Goal: Task Accomplishment & Management: Complete application form

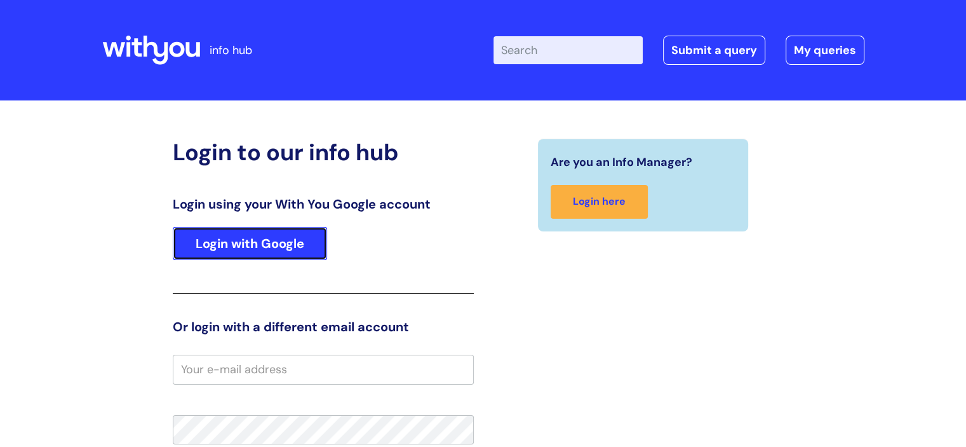
click at [253, 251] on link "Login with Google" at bounding box center [250, 243] width 154 height 33
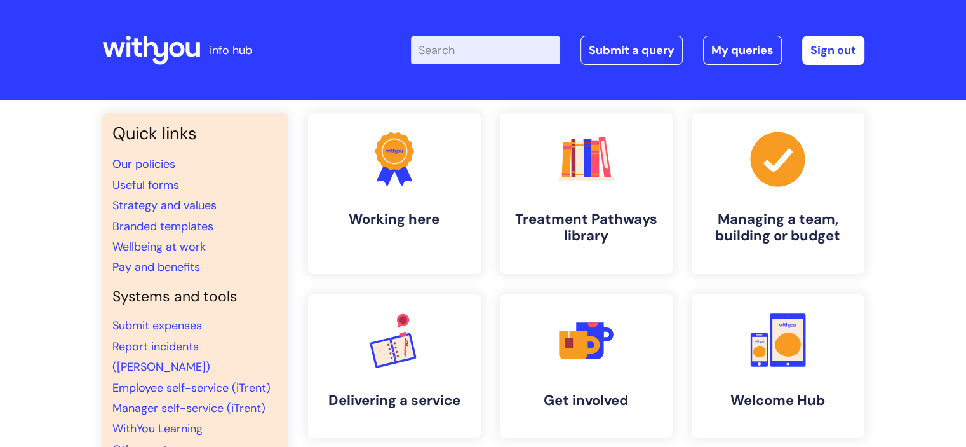
click at [471, 50] on input "Enter your search term here..." at bounding box center [485, 50] width 149 height 28
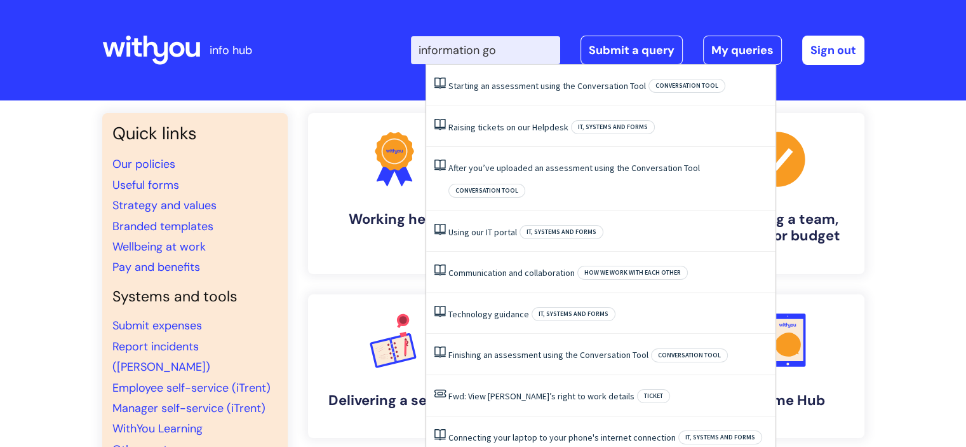
type input "information go"
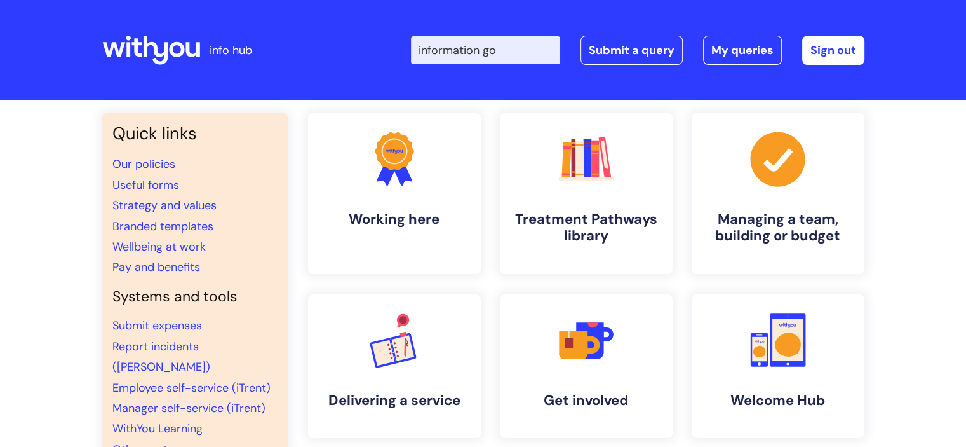
click at [671, 17] on div "Enter your search term here... information go Search Submit a query My queries …" at bounding box center [578, 50] width 573 height 75
click at [647, 44] on link "Submit a query" at bounding box center [632, 50] width 102 height 29
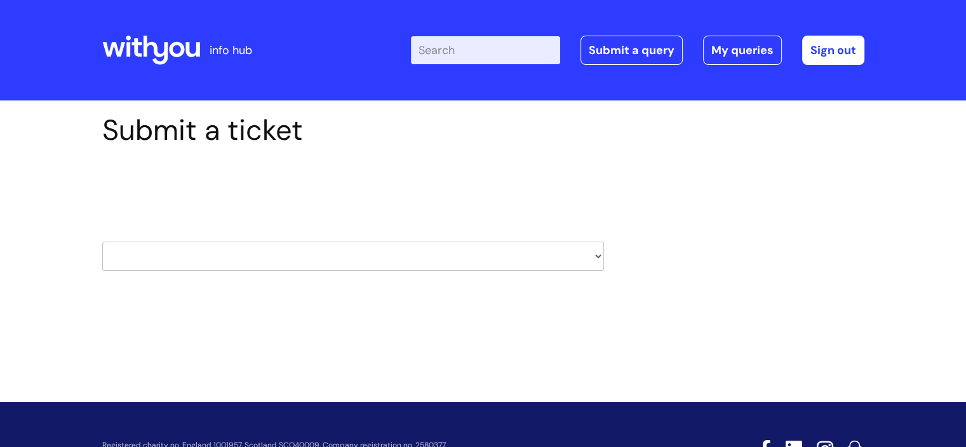
click at [597, 256] on select "HR / People IT and Support Clinical Drug Alerts Finance Accounts Data Support T…" at bounding box center [353, 255] width 502 height 29
select select "information_requests_&_reports_-_data_analysts"
click at [102, 241] on select "HR / People IT and Support Clinical Drug Alerts Finance Accounts Data Support T…" at bounding box center [353, 255] width 502 height 29
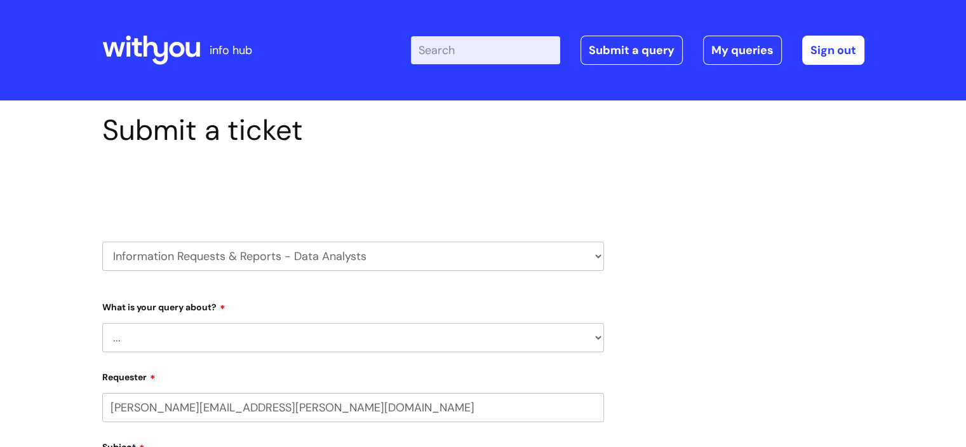
select select "80004157222"
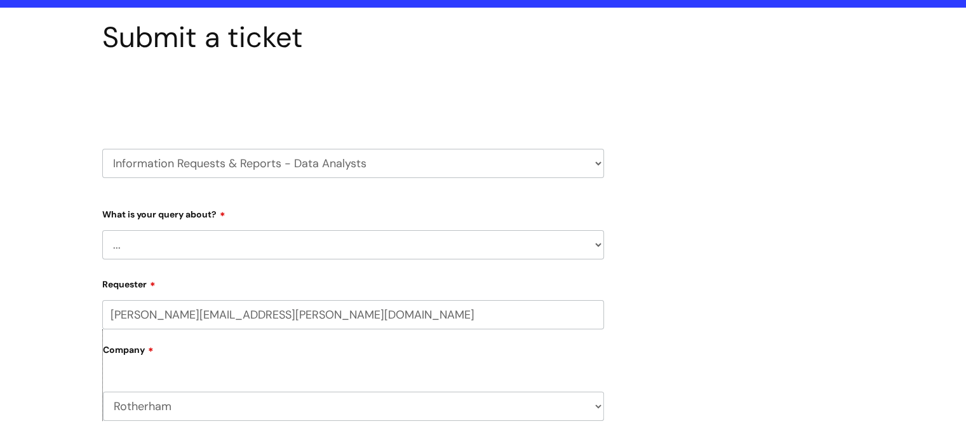
scroll to position [93, 0]
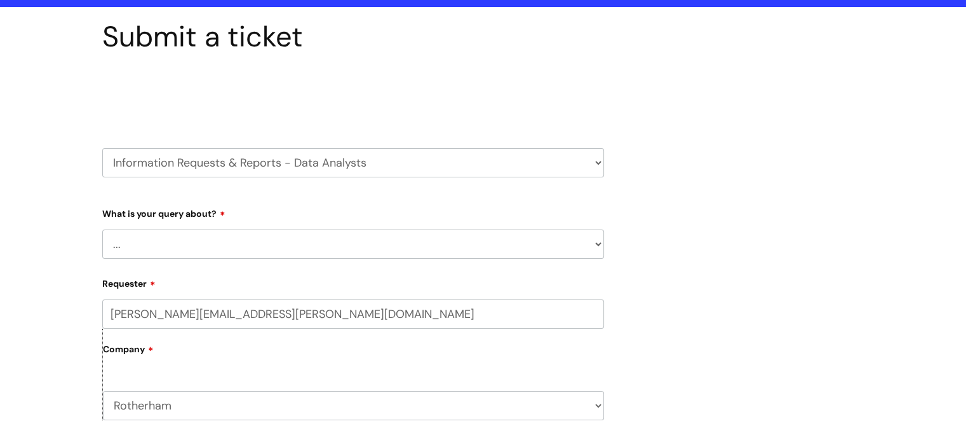
click at [600, 247] on select "... Existing (non-Nebula) Report Nebula Reports Understanding Data" at bounding box center [353, 243] width 502 height 29
select select "Nebula Reports"
click at [102, 229] on select "... Existing (non-Nebula) Report Nebula Reports Understanding Data" at bounding box center [353, 243] width 502 height 29
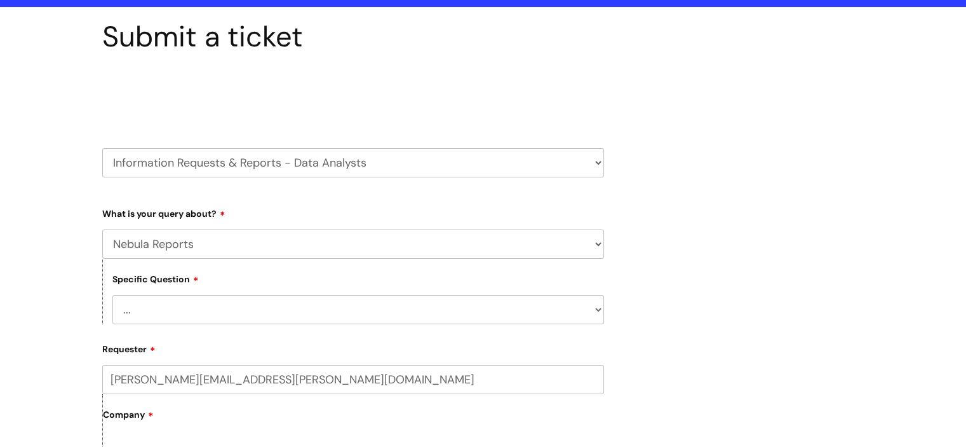
click at [599, 309] on select "... Amending an existing Report Create a New Report Data analysis based on Nebu…" at bounding box center [358, 309] width 492 height 29
select select "Data analysis based on Nebula Reports"
click at [112, 295] on select "... Amending an existing Report Create a New Report Data analysis based on Nebu…" at bounding box center [358, 309] width 492 height 29
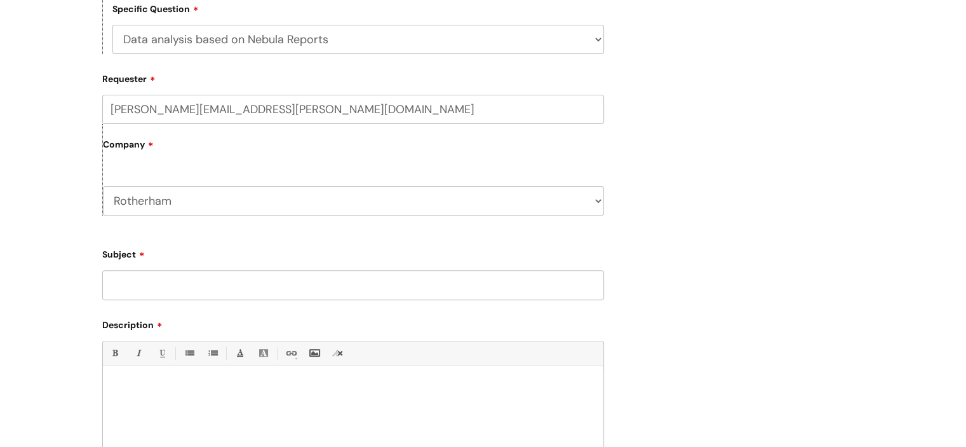
scroll to position [365, 0]
click at [524, 280] on input "Subject" at bounding box center [353, 282] width 502 height 29
paste input "KSA portfolio"
type input "KSA portfolio"
click at [175, 411] on div at bounding box center [353, 414] width 501 height 88
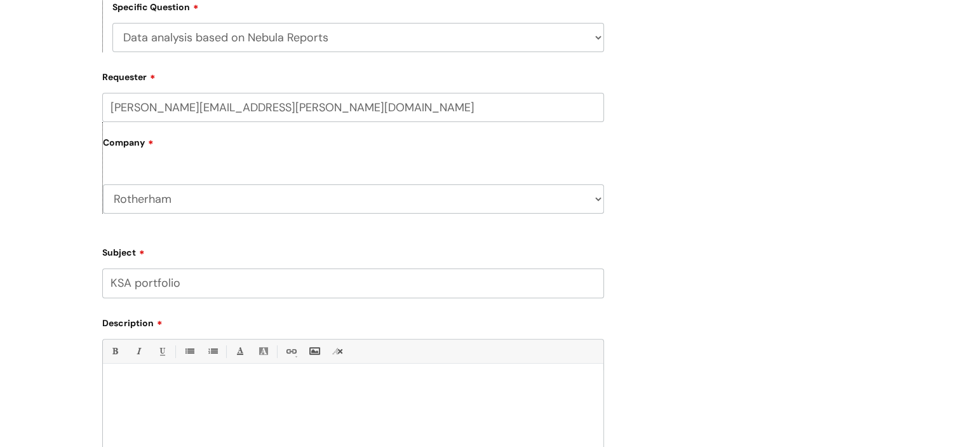
click at [152, 374] on div at bounding box center [353, 414] width 501 height 88
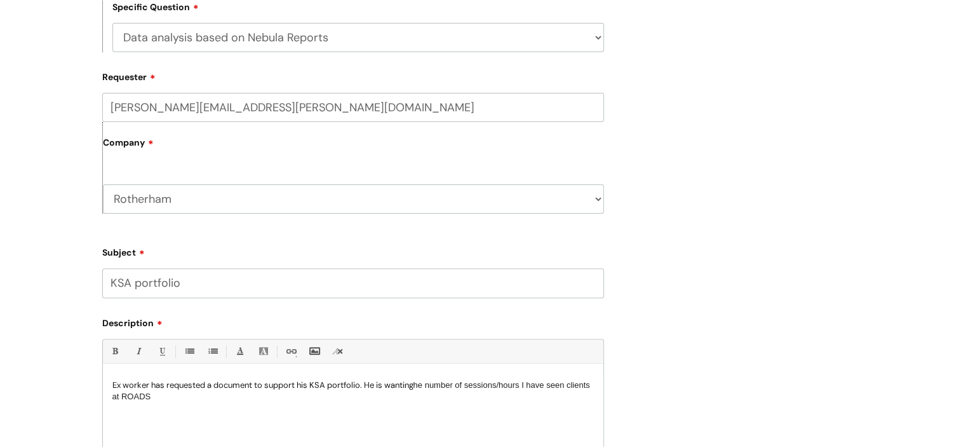
click at [421, 386] on span "he number of sessions/hours I have seen clients at ROADS" at bounding box center [351, 390] width 478 height 21
click at [530, 386] on span "the number of sessions/hours I have seen clients at ROADS" at bounding box center [352, 390] width 480 height 21
click at [558, 386] on span "the number of sessions/hours he have seen clients at ROADS" at bounding box center [342, 390] width 461 height 21
click at [264, 398] on p "Ex worker has requested a document to support his KSA portfolio. He is wanting …" at bounding box center [353, 390] width 482 height 23
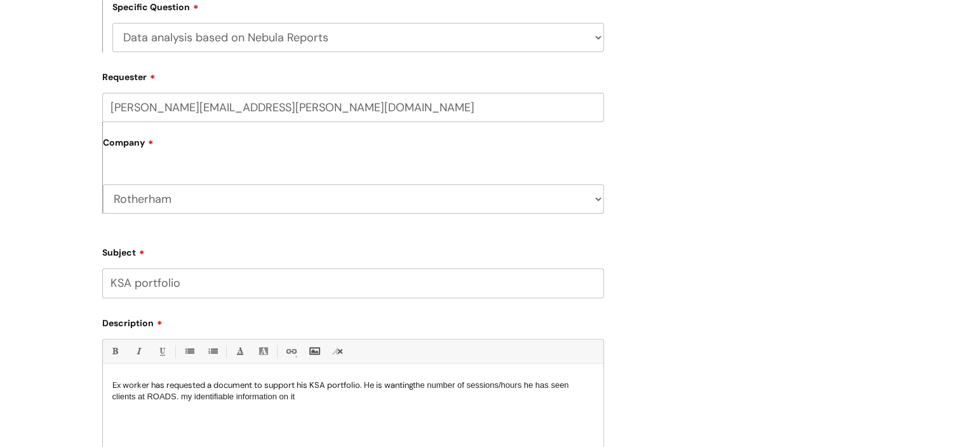
click at [185, 397] on span "my identifiable information on it" at bounding box center [238, 396] width 114 height 10
click at [485, 398] on p "Ex worker has requested a document to support his KSA portfolio. He is wanting …" at bounding box center [353, 390] width 482 height 23
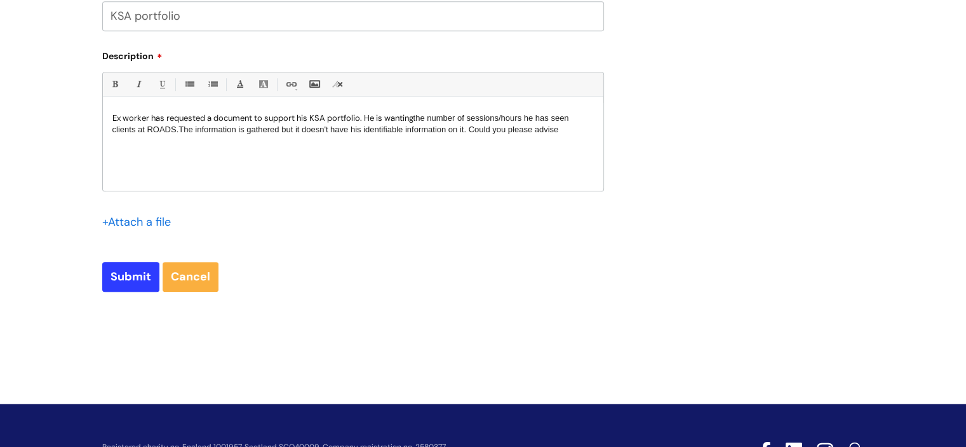
scroll to position [691, 0]
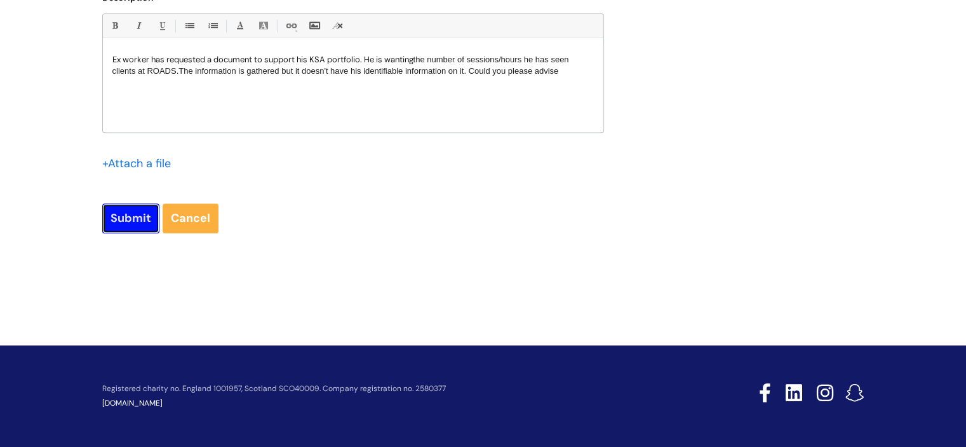
click at [144, 213] on input "Submit" at bounding box center [130, 217] width 57 height 29
type input "Please Wait..."
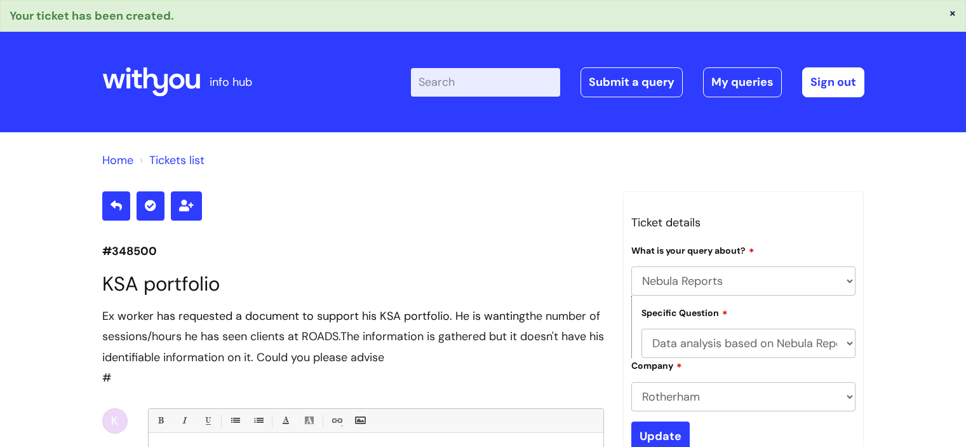
select select "Nebula Reports"
select select "Data analysis based on Nebula Reports"
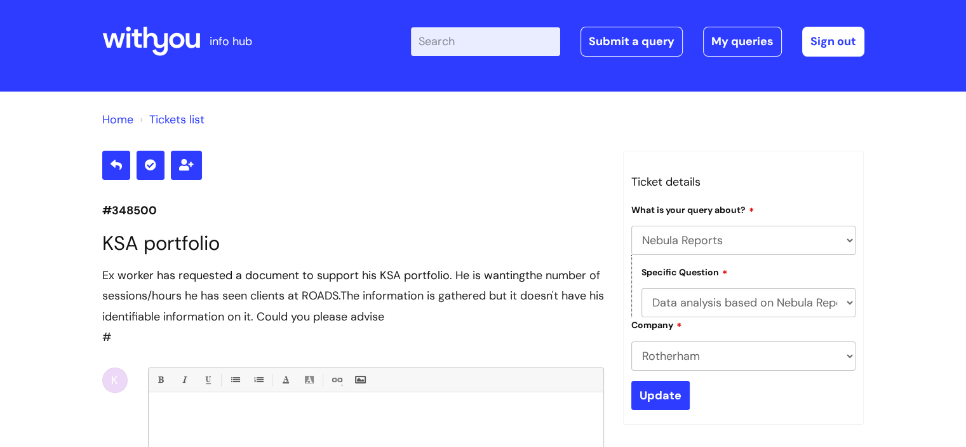
scroll to position [36, 0]
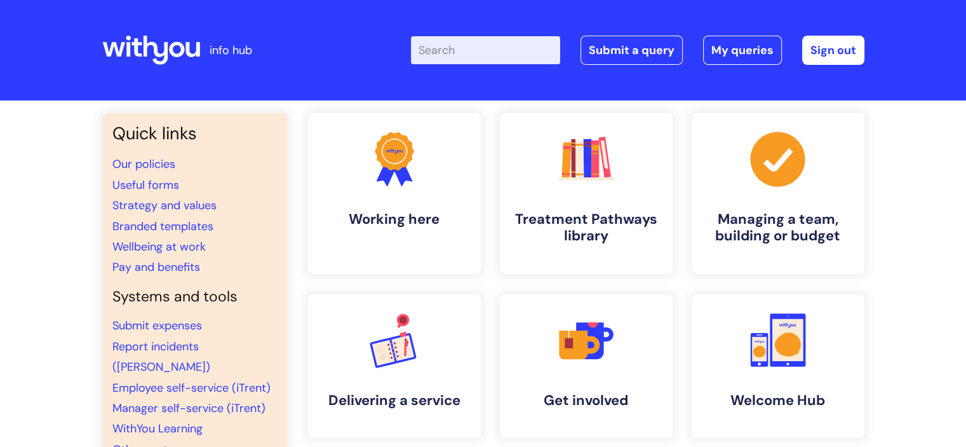
click at [461, 45] on input "Enter your search term here..." at bounding box center [485, 50] width 149 height 28
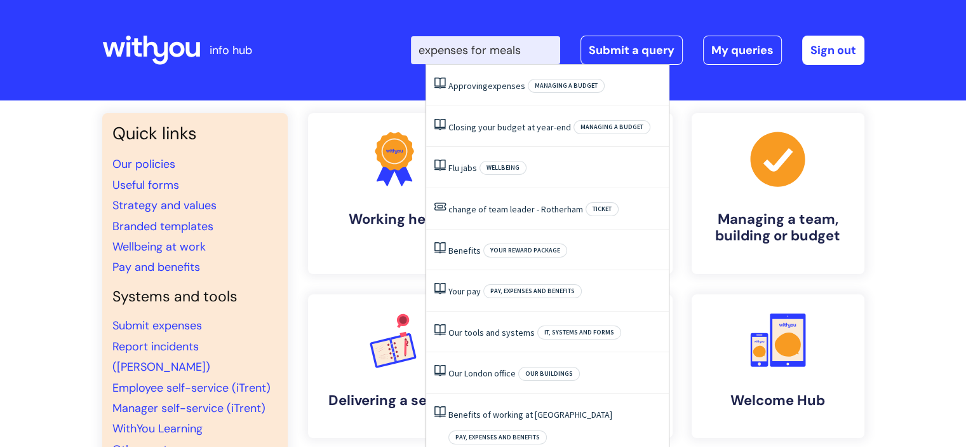
type input "expenses for meals"
click button "Search" at bounding box center [0, 0] width 0 height 0
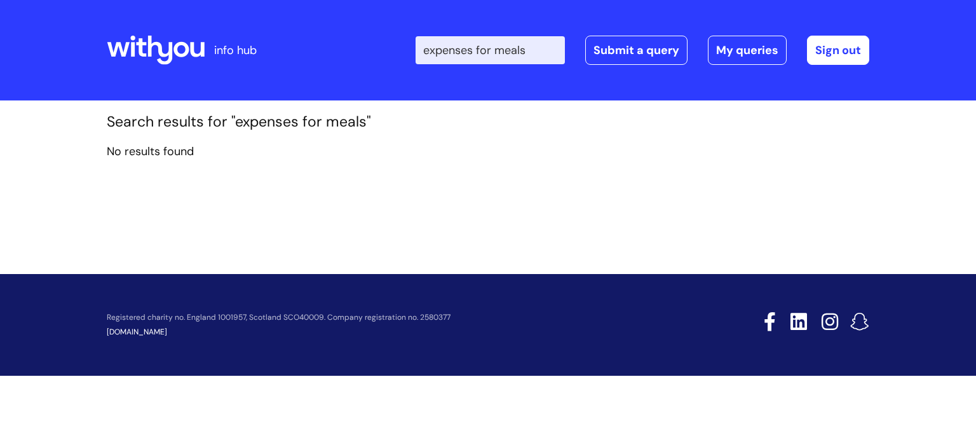
click at [549, 53] on input "expenses for meals" at bounding box center [490, 50] width 149 height 28
drag, startPoint x: 549, startPoint y: 55, endPoint x: 419, endPoint y: 61, distance: 129.8
click at [419, 61] on div "Enter your search term here... expenses for meals Search Submit a query My quer…" at bounding box center [582, 50] width 573 height 75
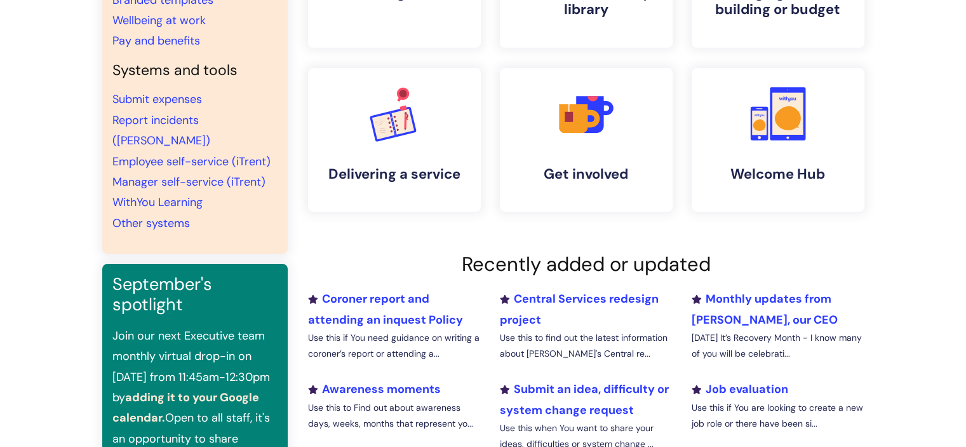
scroll to position [273, 0]
